Goal: Task Accomplishment & Management: Manage account settings

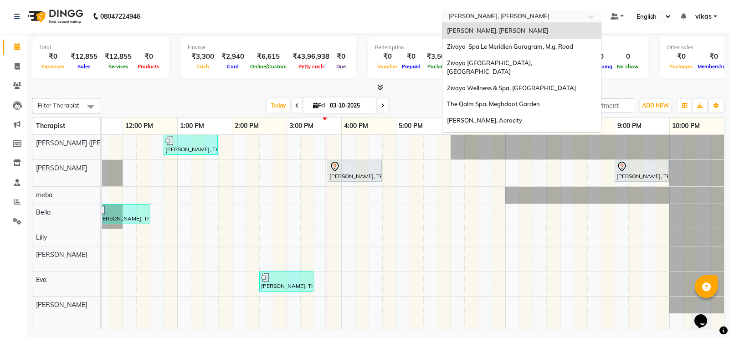
click at [467, 19] on input "text" at bounding box center [513, 17] width 132 height 9
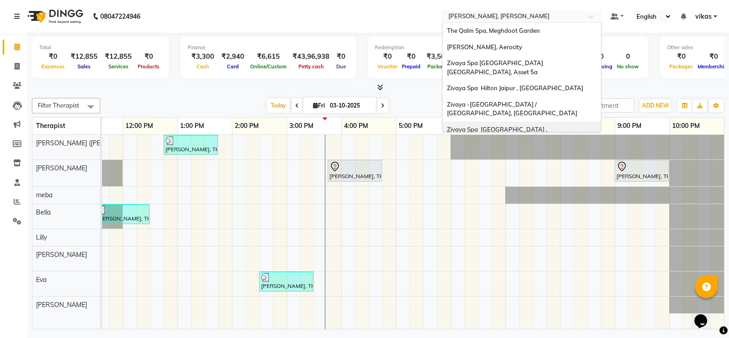
scroll to position [109, 0]
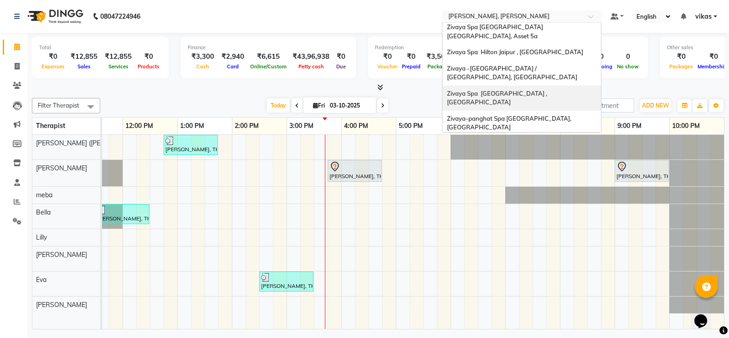
click at [488, 90] on span "Zivaya Spa [GEOGRAPHIC_DATA] , [GEOGRAPHIC_DATA]" at bounding box center [498, 98] width 102 height 16
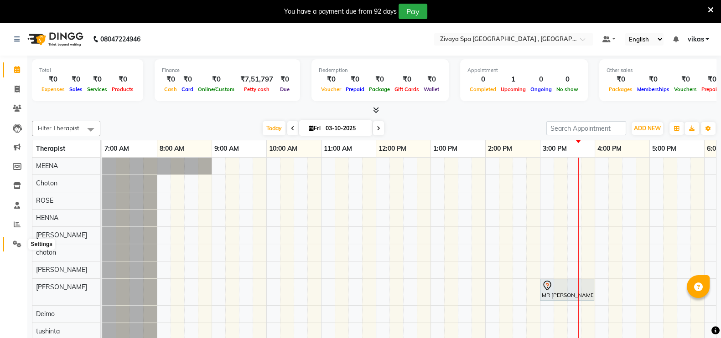
click at [21, 241] on span at bounding box center [17, 244] width 16 height 10
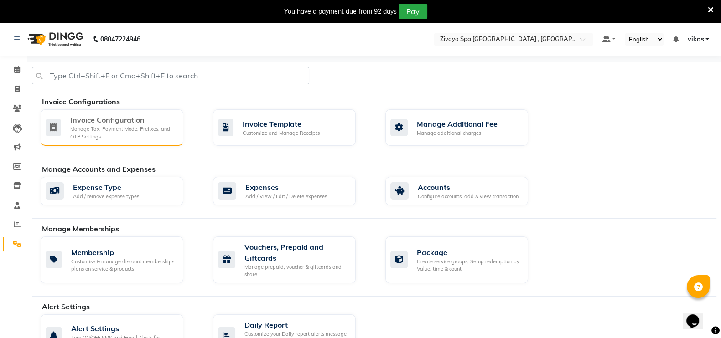
click at [110, 124] on div "Invoice Configuration" at bounding box center [123, 119] width 106 height 11
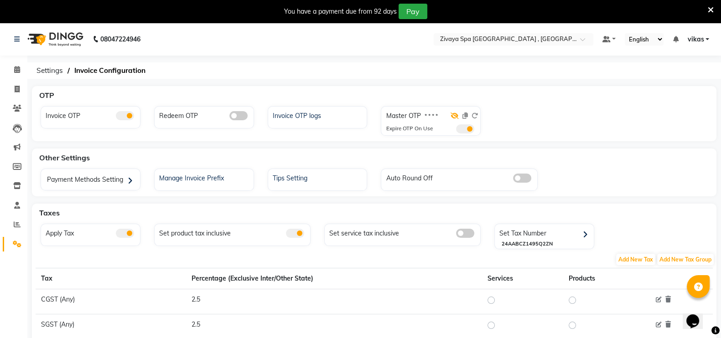
click at [455, 118] on icon at bounding box center [454, 116] width 8 height 6
click at [710, 9] on icon at bounding box center [710, 10] width 6 height 8
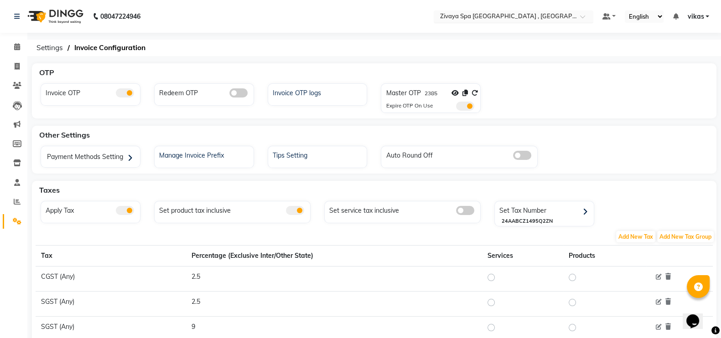
click at [508, 20] on input "text" at bounding box center [504, 17] width 132 height 9
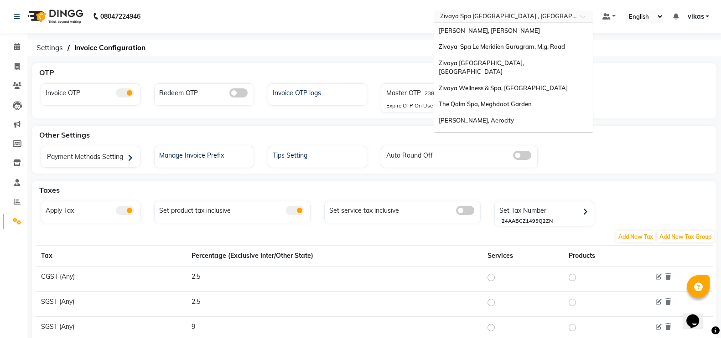
scroll to position [109, 0]
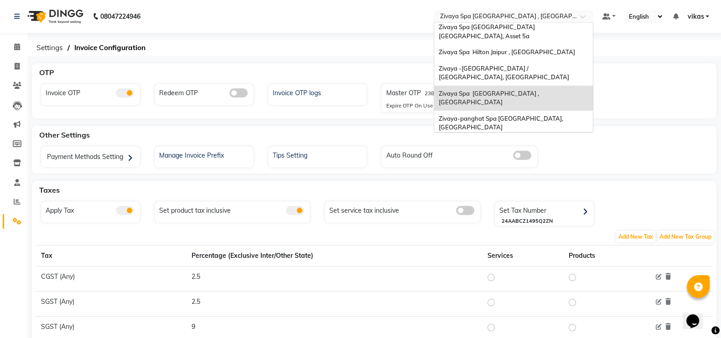
click at [508, 20] on input "text" at bounding box center [504, 17] width 132 height 9
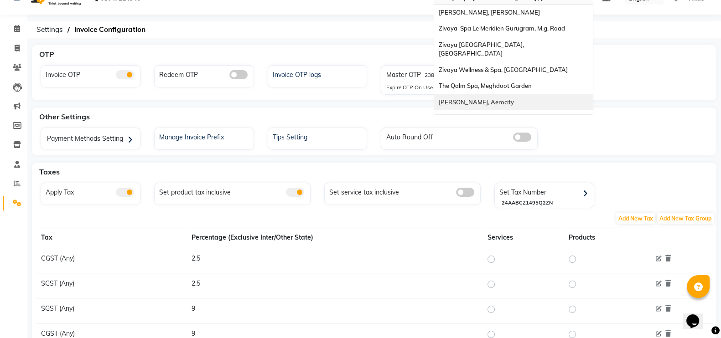
scroll to position [14, 0]
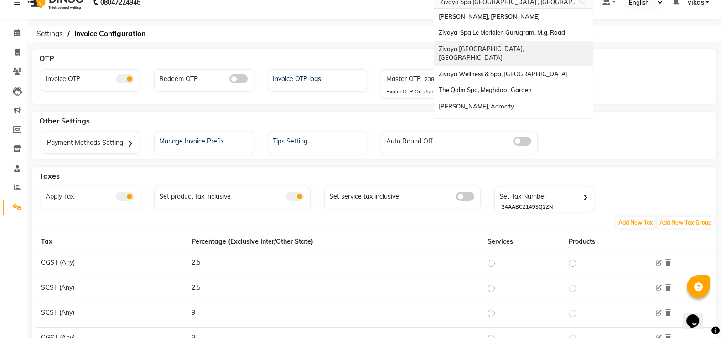
click at [522, 46] on span "Zivaya [GEOGRAPHIC_DATA], [GEOGRAPHIC_DATA]" at bounding box center [483, 53] width 88 height 16
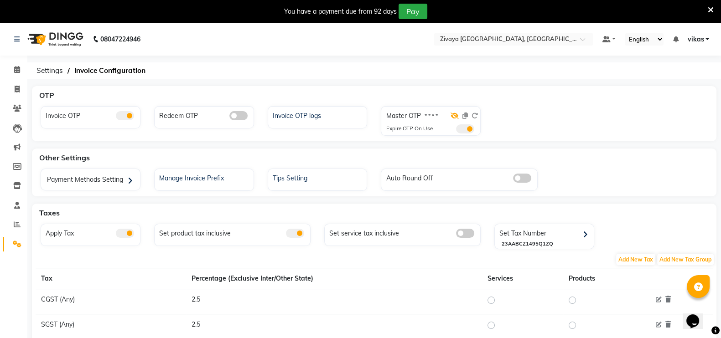
click at [452, 117] on icon at bounding box center [454, 116] width 8 height 6
click at [471, 128] on span at bounding box center [465, 128] width 18 height 9
click at [456, 130] on input "checkbox" at bounding box center [456, 130] width 0 height 0
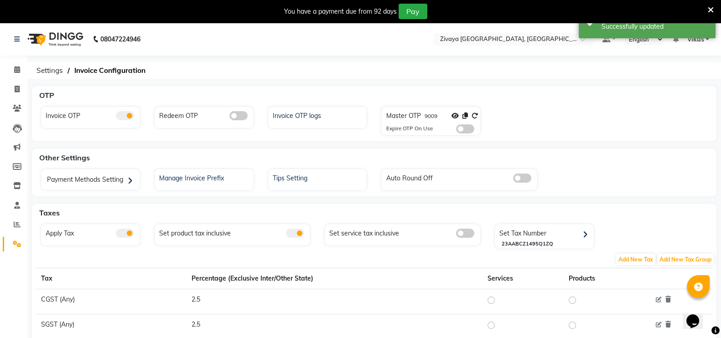
click at [472, 120] on div at bounding box center [464, 117] width 26 height 13
click at [474, 116] on icon at bounding box center [474, 116] width 6 height 6
click at [474, 118] on icon at bounding box center [474, 116] width 6 height 6
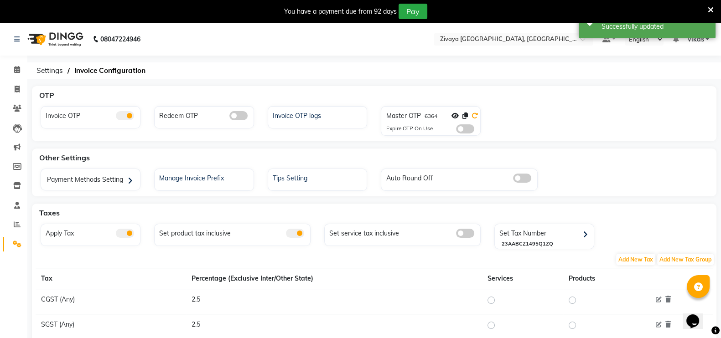
click at [474, 118] on icon at bounding box center [474, 116] width 6 height 6
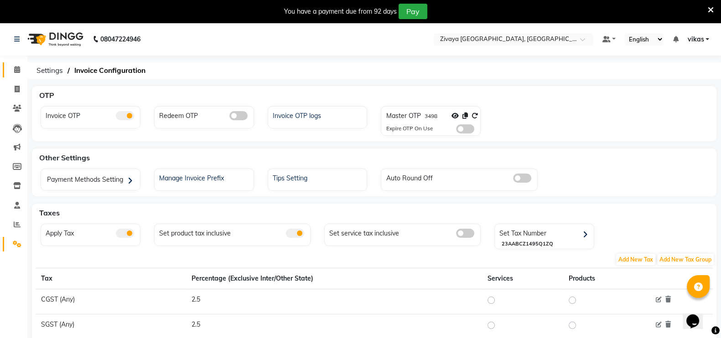
click at [16, 75] on link "Calendar" at bounding box center [14, 69] width 22 height 15
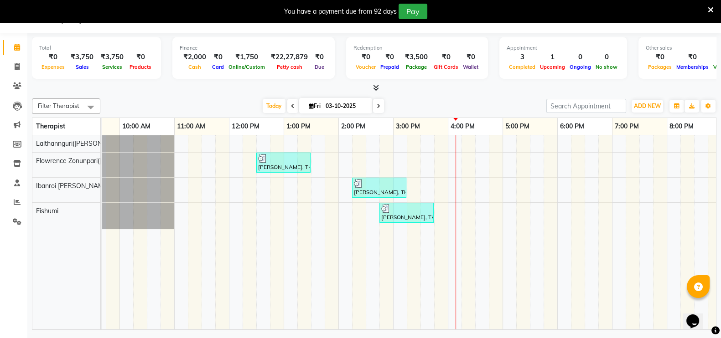
scroll to position [0, 98]
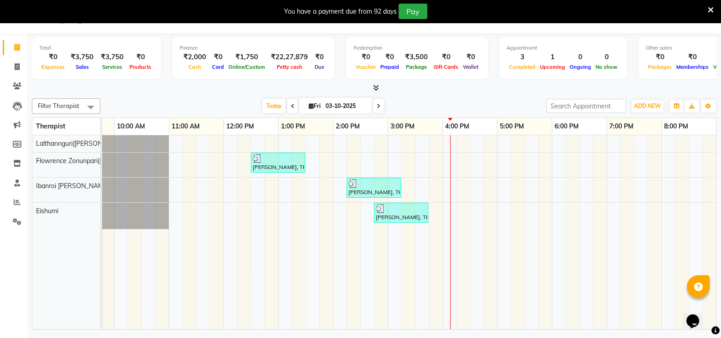
click at [25, 226] on li "Settings" at bounding box center [13, 222] width 27 height 20
click at [21, 225] on span at bounding box center [17, 222] width 16 height 10
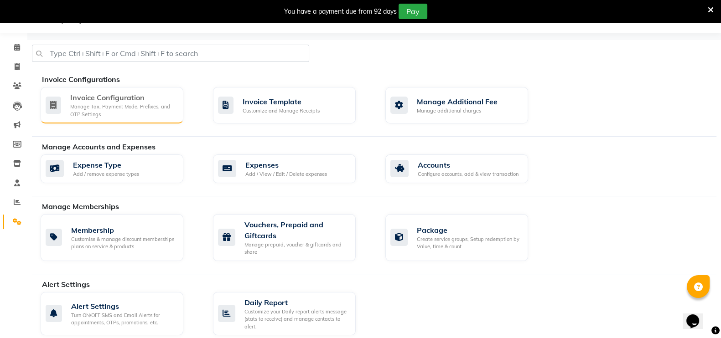
click at [164, 102] on div "Invoice Configuration" at bounding box center [123, 97] width 106 height 11
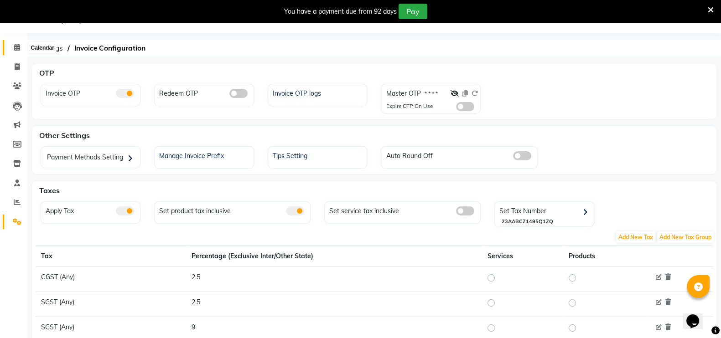
click at [11, 44] on span at bounding box center [17, 47] width 16 height 10
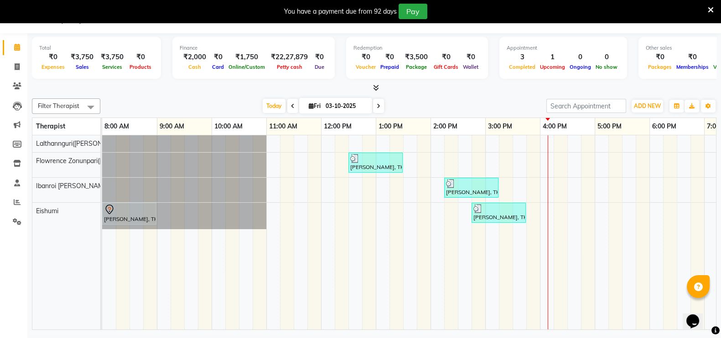
click at [15, 211] on li "Reports" at bounding box center [13, 203] width 27 height 20
click at [15, 208] on li "Reports" at bounding box center [13, 203] width 27 height 20
click at [15, 206] on span at bounding box center [17, 202] width 16 height 10
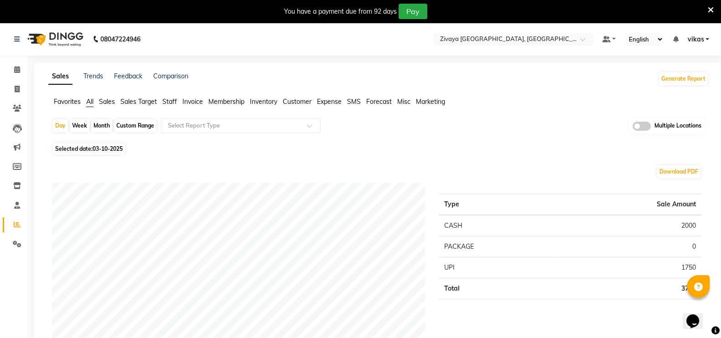
click at [500, 211] on th "Type" at bounding box center [498, 204] width 118 height 21
click at [20, 71] on icon at bounding box center [17, 69] width 6 height 7
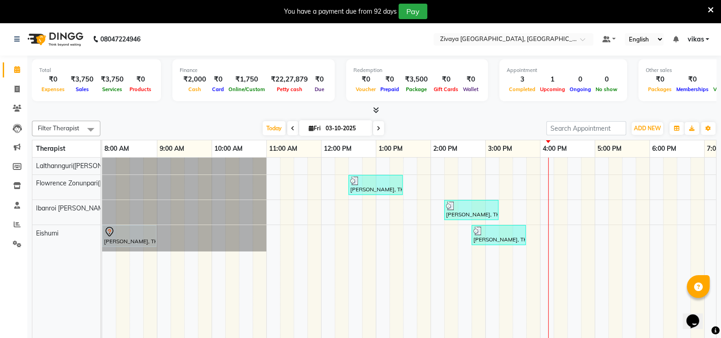
drag, startPoint x: 30, startPoint y: 90, endPoint x: 5, endPoint y: 99, distance: 26.2
click at [6, 99] on app-home "08047224946 Select Location × Zivaya Central Mall Indore, Indore Default Panel …" at bounding box center [360, 189] width 721 height 332
click at [11, 94] on span at bounding box center [17, 89] width 16 height 10
select select "6509"
select select "service"
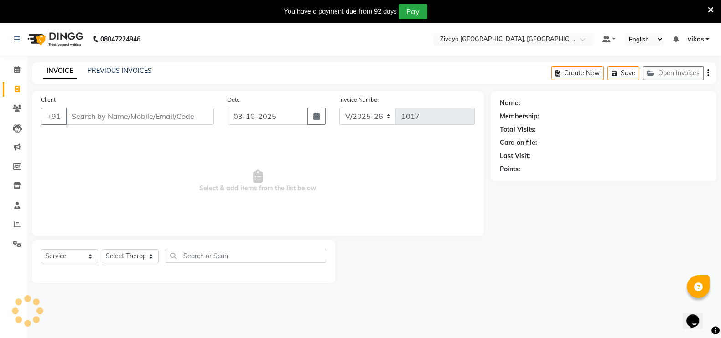
click at [11, 94] on span at bounding box center [17, 89] width 16 height 10
select select "6509"
select select "service"
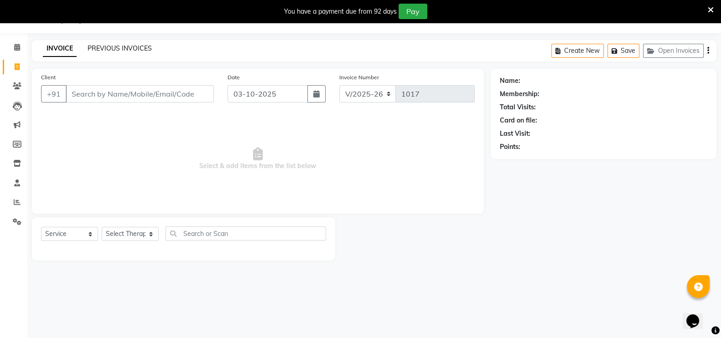
click at [120, 48] on link "PREVIOUS INVOICES" at bounding box center [120, 48] width 64 height 8
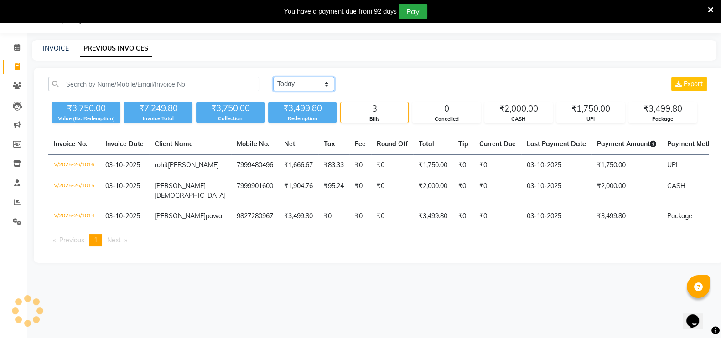
click at [315, 85] on select "Today Yesterday Custom Range" at bounding box center [303, 84] width 61 height 14
select select "range"
click at [273, 77] on select "Today Yesterday Custom Range" at bounding box center [303, 84] width 61 height 14
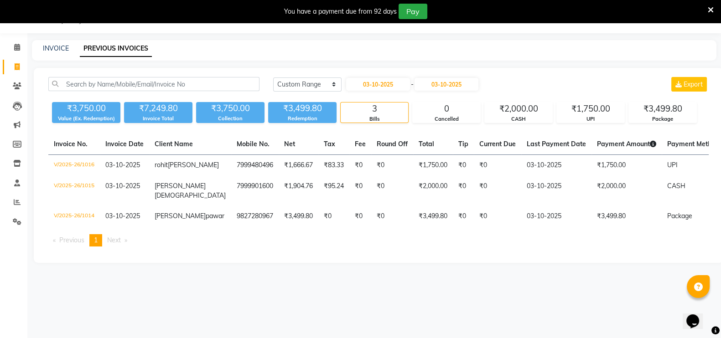
click at [19, 55] on li "Calendar" at bounding box center [13, 48] width 27 height 20
click at [16, 42] on span at bounding box center [17, 47] width 16 height 10
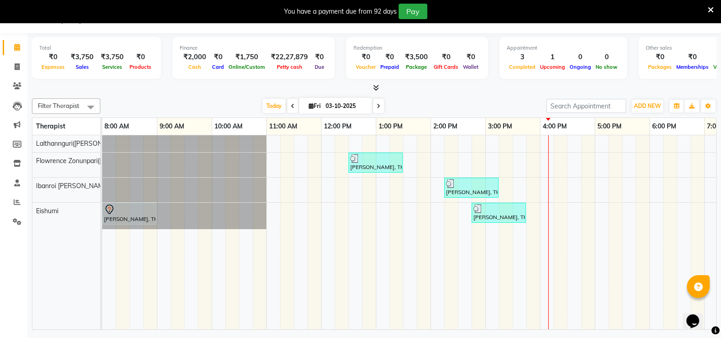
click at [712, 8] on icon at bounding box center [710, 10] width 6 height 8
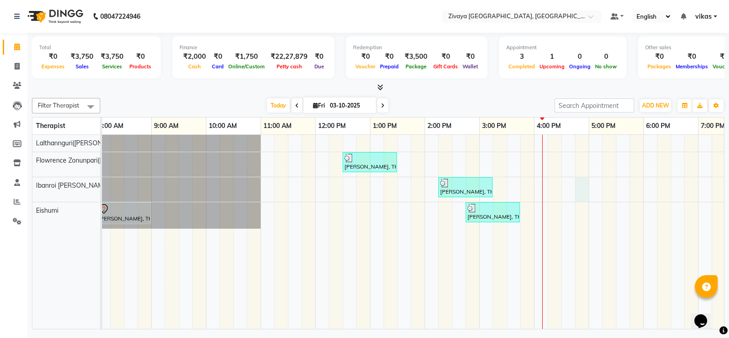
click at [583, 189] on div "Ayush pawar, TK02, 12:30 PM-01:30 PM, Javanese Pampering - 60 Mins rohit paliwa…" at bounding box center [534, 232] width 875 height 194
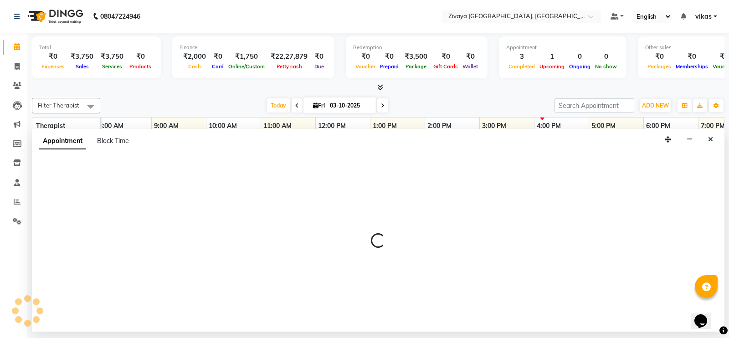
select select "61776"
select select "1005"
select select "tentative"
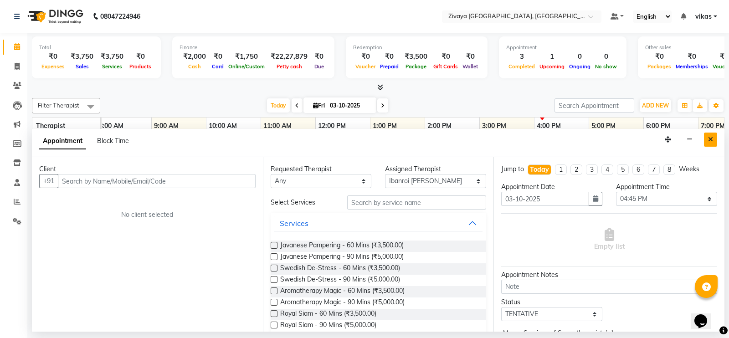
click at [709, 138] on icon "Close" at bounding box center [710, 139] width 5 height 6
